Goal: Task Accomplishment & Management: Use online tool/utility

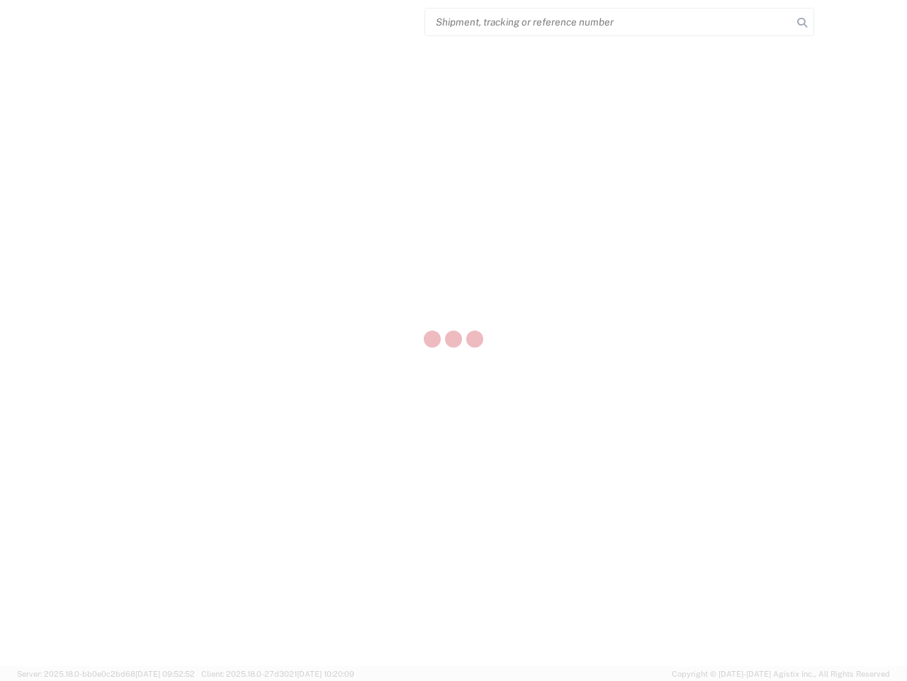
select select "US"
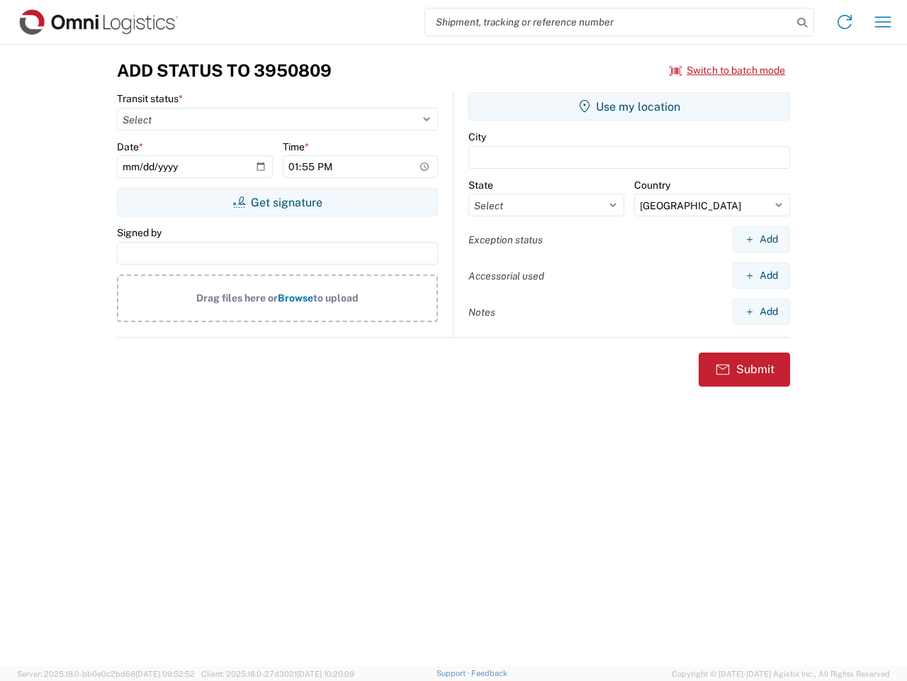
click at [609, 22] on input "search" at bounding box center [608, 22] width 367 height 27
click at [802, 23] on icon at bounding box center [803, 23] width 20 height 20
click at [845, 22] on icon at bounding box center [845, 22] width 23 height 23
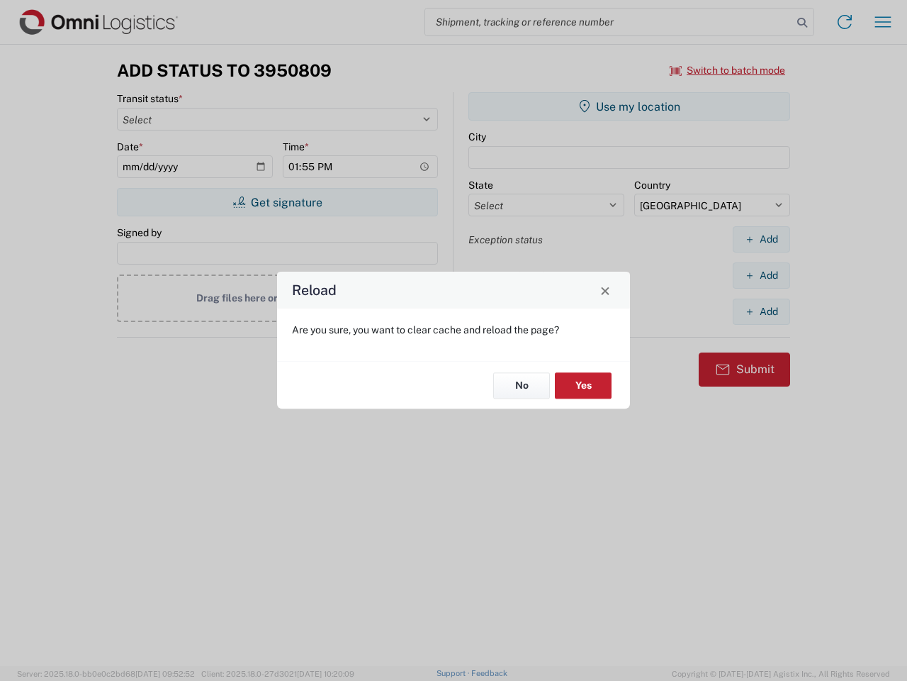
click at [883, 22] on div "Reload Are you sure, you want to clear cache and reload the page? No Yes" at bounding box center [453, 340] width 907 height 681
click at [728, 70] on div "Reload Are you sure, you want to clear cache and reload the page? No Yes" at bounding box center [453, 340] width 907 height 681
click at [277, 202] on div "Reload Are you sure, you want to clear cache and reload the page? No Yes" at bounding box center [453, 340] width 907 height 681
click at [630, 106] on div "Reload Are you sure, you want to clear cache and reload the page? No Yes" at bounding box center [453, 340] width 907 height 681
click at [761, 239] on div "Reload Are you sure, you want to clear cache and reload the page? No Yes" at bounding box center [453, 340] width 907 height 681
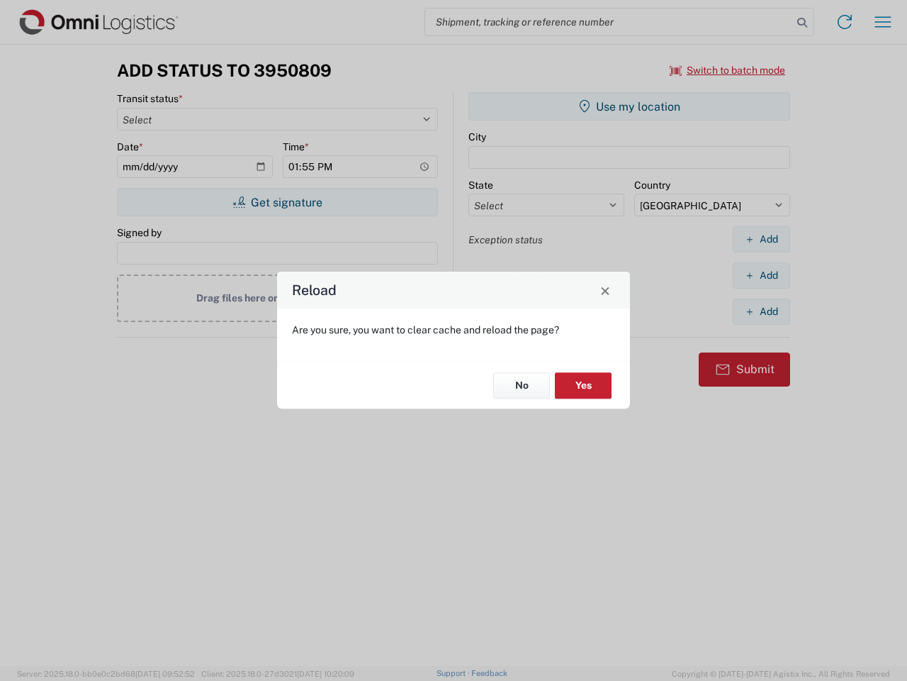
click at [761, 275] on div "Reload Are you sure, you want to clear cache and reload the page? No Yes" at bounding box center [453, 340] width 907 height 681
click at [761, 311] on div "Reload Are you sure, you want to clear cache and reload the page? No Yes" at bounding box center [453, 340] width 907 height 681
